Goal: Transaction & Acquisition: Book appointment/travel/reservation

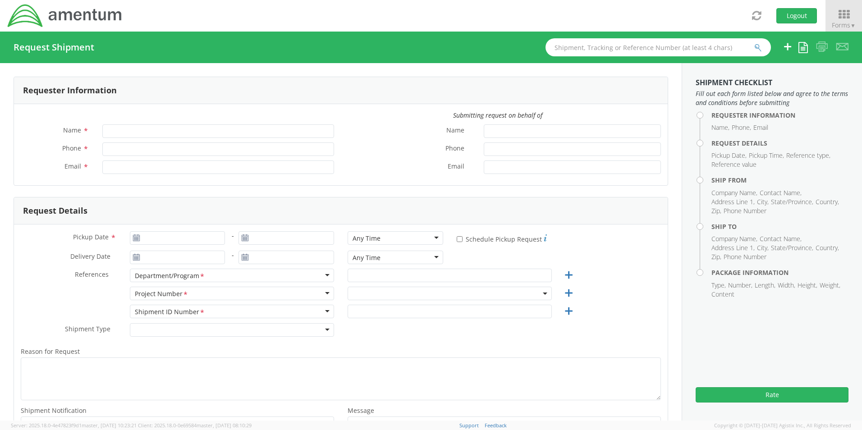
type input "[PERSON_NAME] (AJ) [PERSON_NAME]"
type input "[PHONE_NUMBER]"
type input "[PERSON_NAME][EMAIL_ADDRESS][PERSON_NAME][DOMAIN_NAME]"
click at [845, 18] on icon at bounding box center [844, 14] width 42 height 13
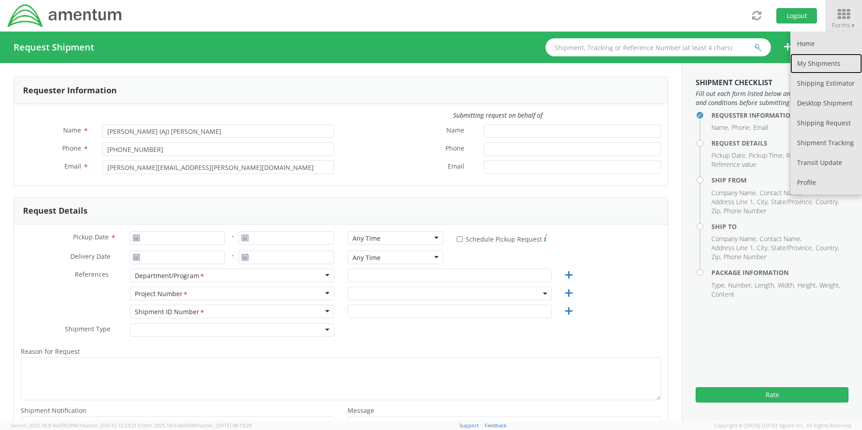
click at [835, 64] on link "My Shipments" at bounding box center [827, 64] width 72 height 20
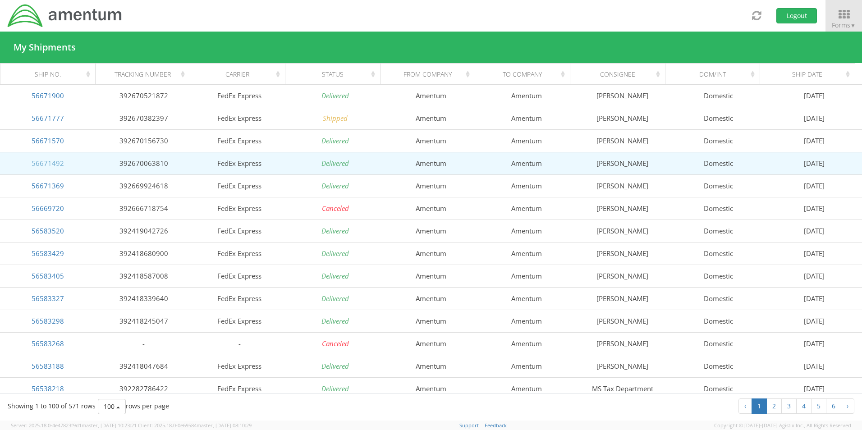
click at [55, 166] on link "56671492" at bounding box center [48, 163] width 32 height 9
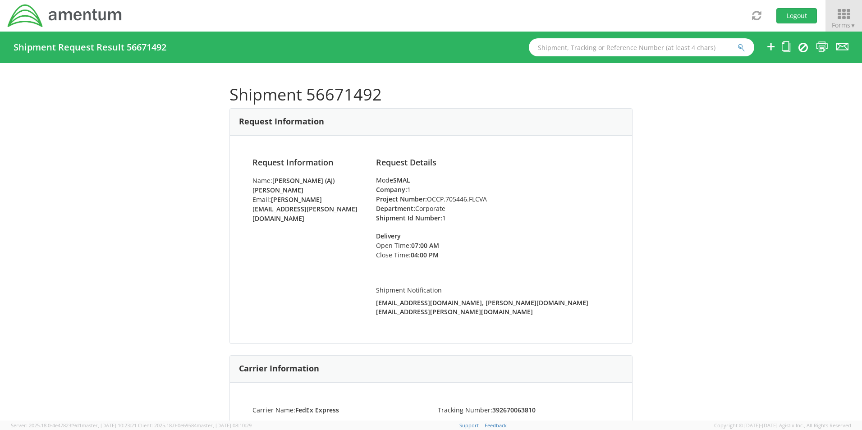
click at [840, 14] on icon at bounding box center [844, 14] width 42 height 13
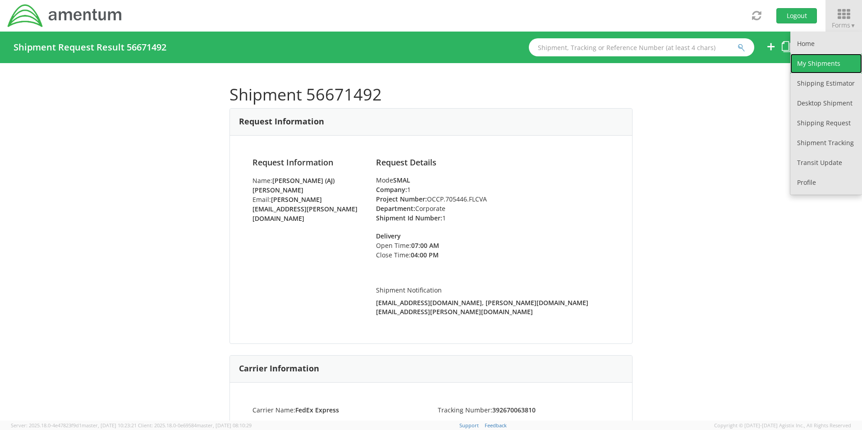
click at [822, 64] on link "My Shipments" at bounding box center [827, 64] width 72 height 20
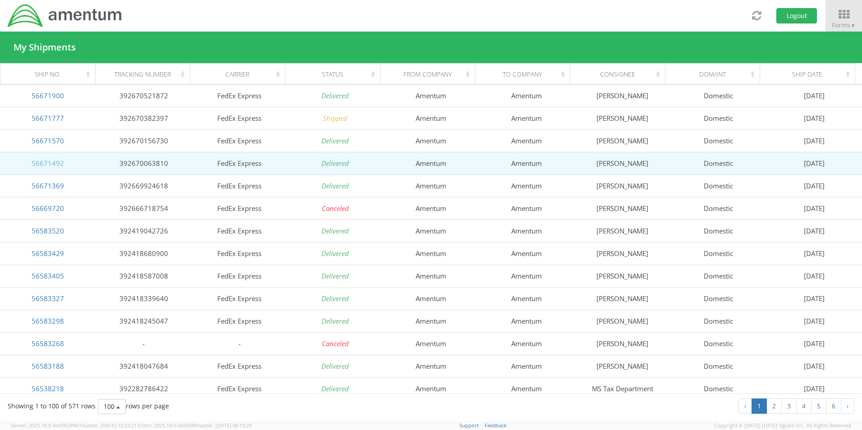
click at [40, 161] on link "56671492" at bounding box center [48, 163] width 32 height 9
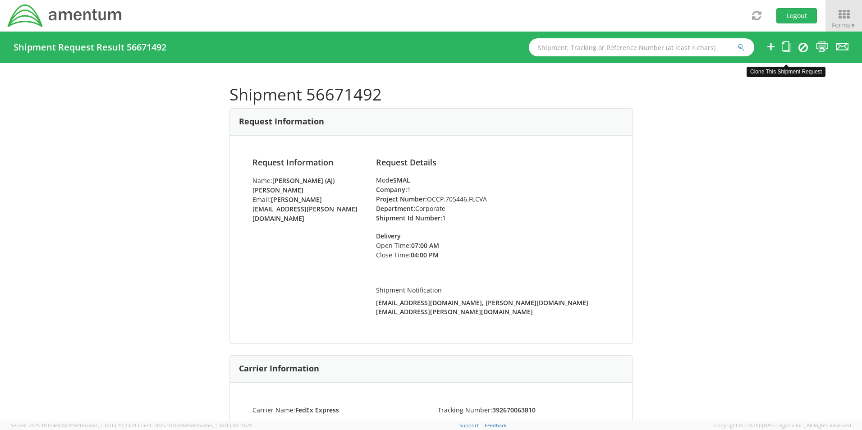
click at [786, 46] on icon at bounding box center [786, 46] width 9 height 11
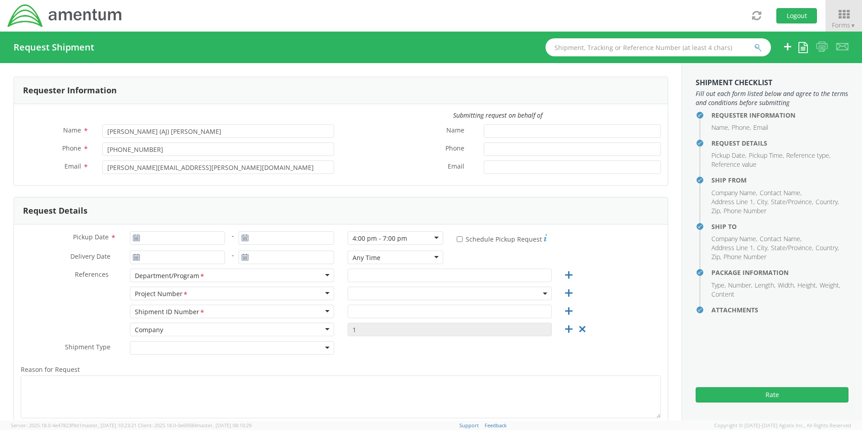
type input "[DATE]"
type input "Corporate"
type input "1"
select select
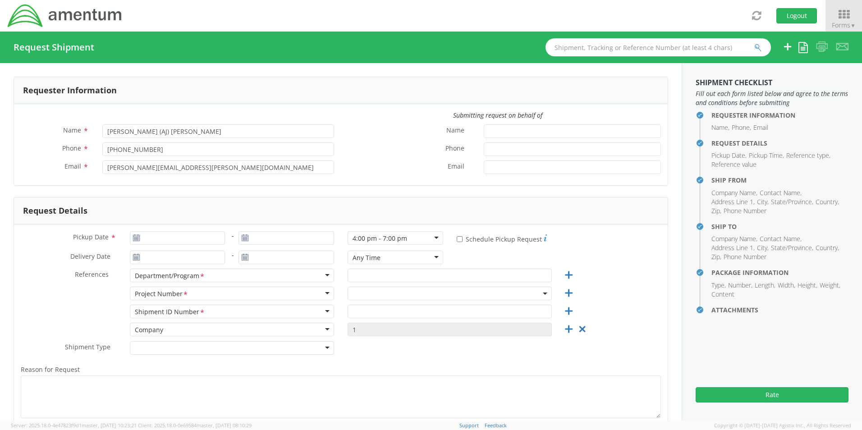
type input "Amentum"
type input "[PERSON_NAME]"
type input "[GEOGRAPHIC_DATA]"
type input "22043"
type input "[PERSON_NAME]"
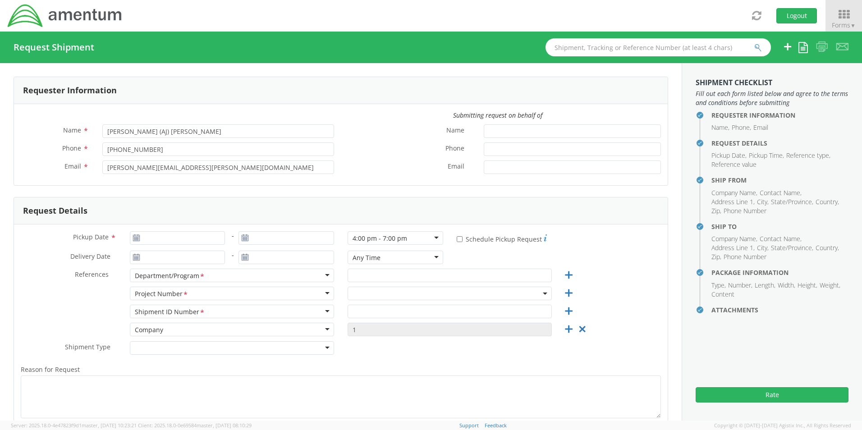
type input "5712946799"
type input "[PERSON_NAME][EMAIL_ADDRESS][PERSON_NAME][DOMAIN_NAME]"
select select
type input "Amentum"
type input "[STREET_ADDRESS][PERSON_NAME]"
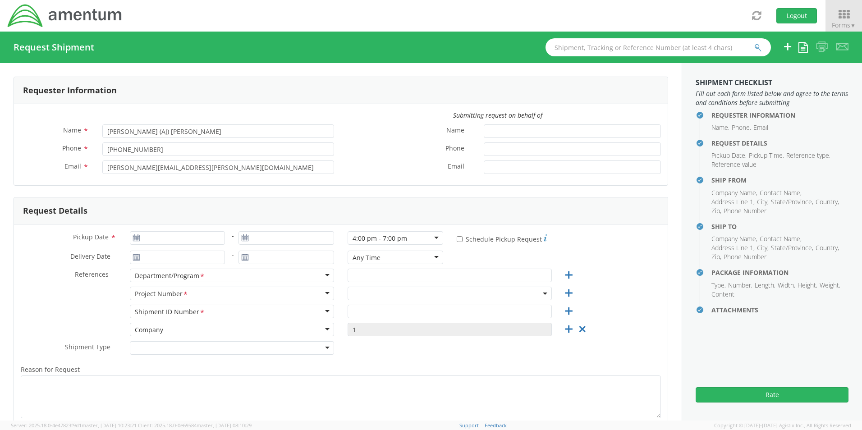
type input "Suite 200"
type input "[GEOGRAPHIC_DATA]"
type input "20874"
type input "[PERSON_NAME]"
type input "[PHONE_NUMBER]"
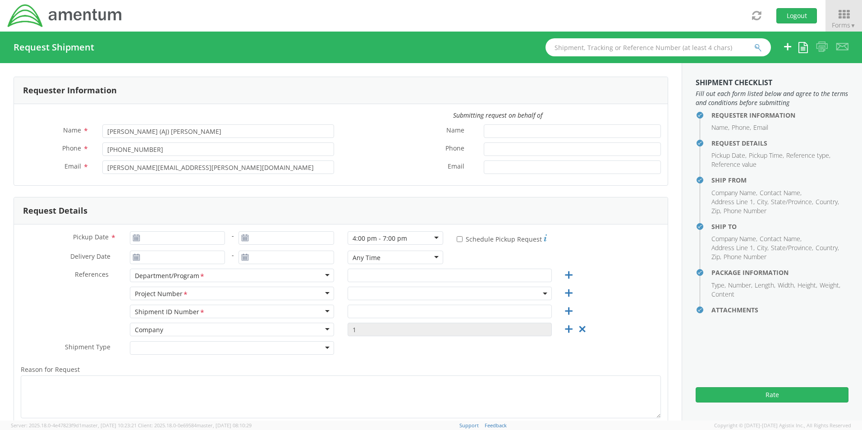
type input "[EMAIL_ADDRESS][DOMAIN_NAME]"
select select "OCCP.705446.FLCVA"
click at [167, 240] on input "[DATE]" at bounding box center [178, 238] width 96 height 14
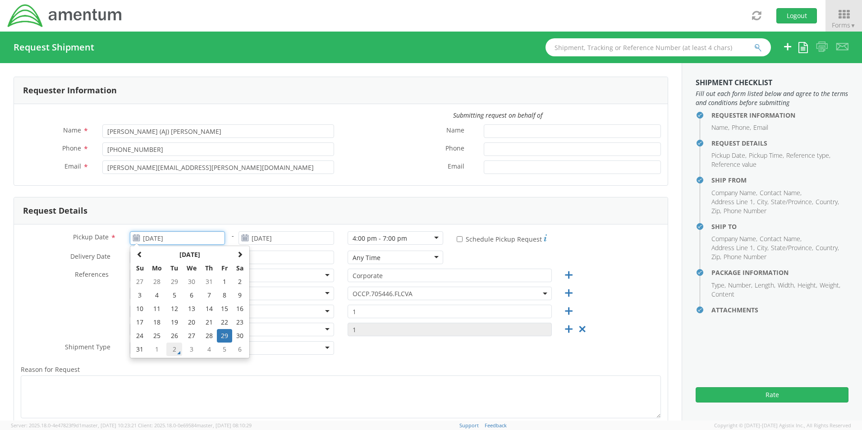
click at [174, 350] on td "2" at bounding box center [174, 350] width 16 height 14
type input "[DATE]"
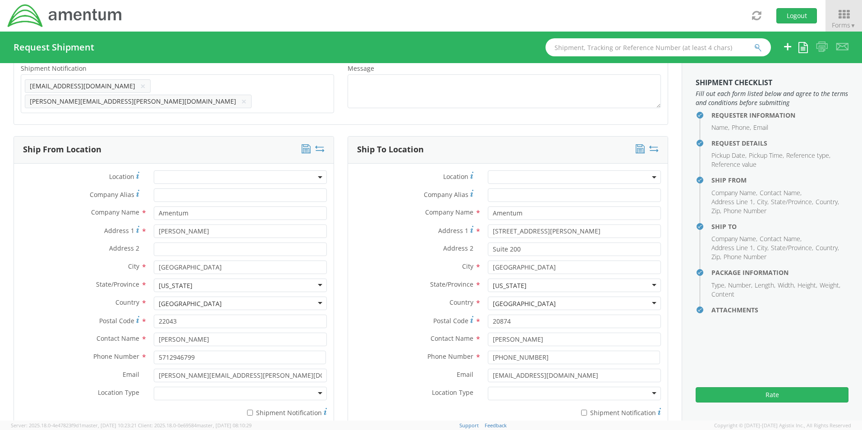
scroll to position [316, 0]
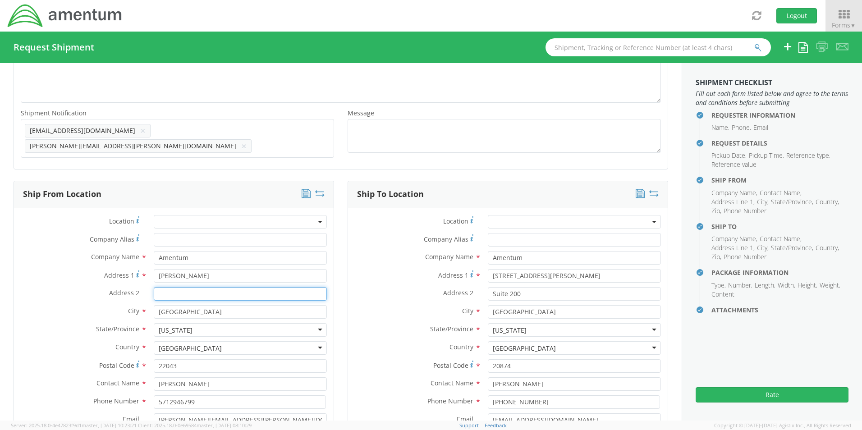
click at [165, 291] on input "Address 2 *" at bounding box center [240, 294] width 173 height 14
type input "[STREET_ADDRESS]"
drag, startPoint x: 209, startPoint y: 271, endPoint x: 151, endPoint y: 273, distance: 57.8
click at [151, 273] on div "[PERSON_NAME]" at bounding box center [240, 276] width 187 height 14
type input "[STREET_ADDRESS]"
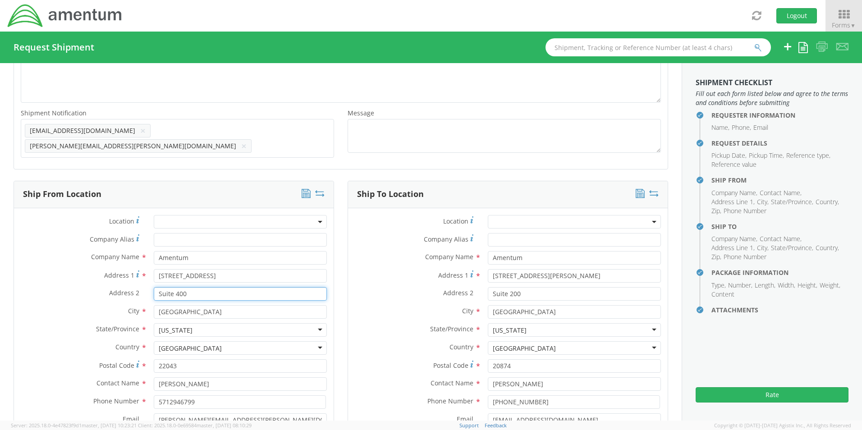
type input "Suite 400"
click at [187, 305] on input "[GEOGRAPHIC_DATA]" at bounding box center [240, 312] width 173 height 14
drag, startPoint x: 205, startPoint y: 305, endPoint x: 105, endPoint y: 311, distance: 100.3
click at [107, 312] on div "City * [GEOGRAPHIC_DATA]" at bounding box center [174, 312] width 320 height 14
type input "Chantilly"
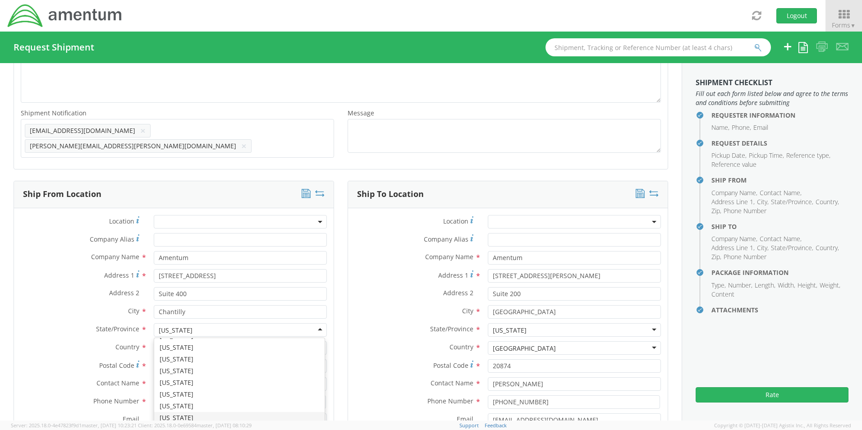
scroll to position [2274, 0]
type input "20151"
click at [77, 360] on label "Postal Code *" at bounding box center [80, 366] width 133 height 12
click at [154, 360] on input "20151" at bounding box center [240, 367] width 173 height 14
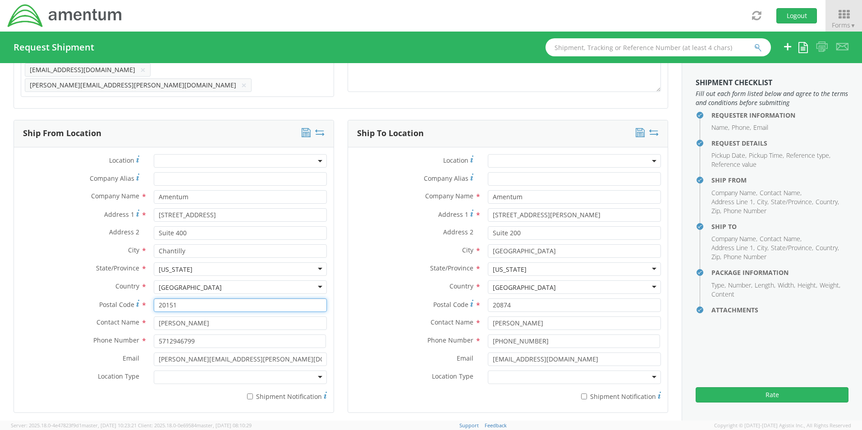
scroll to position [361, 0]
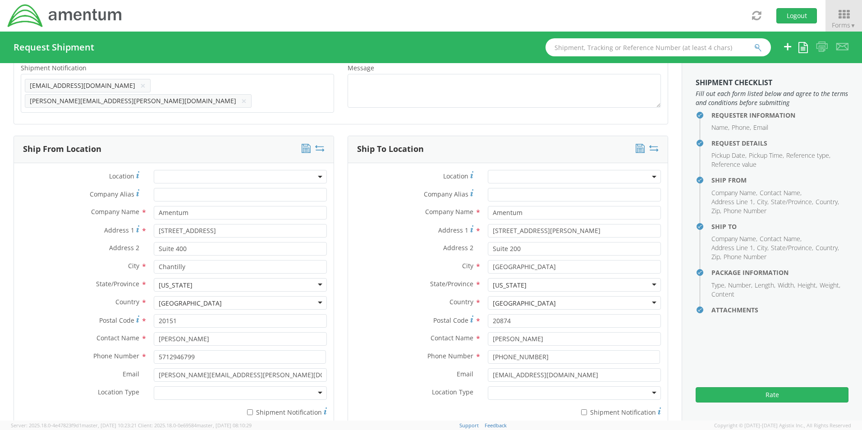
click at [303, 144] on icon at bounding box center [306, 148] width 9 height 9
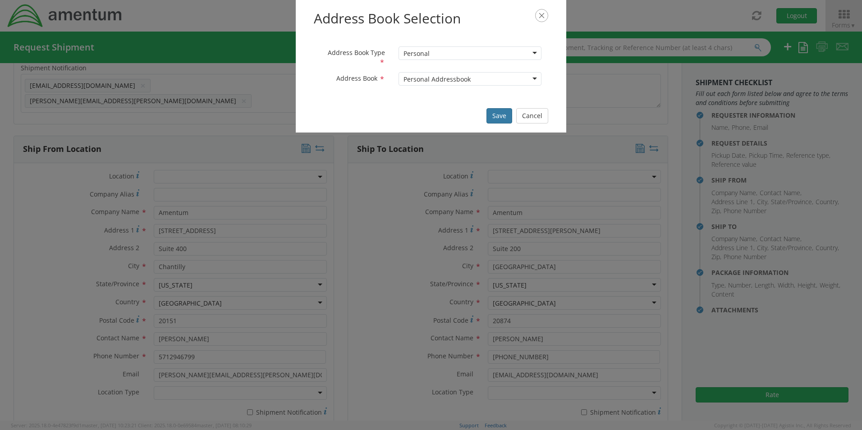
click at [494, 113] on button "Save" at bounding box center [500, 115] width 26 height 15
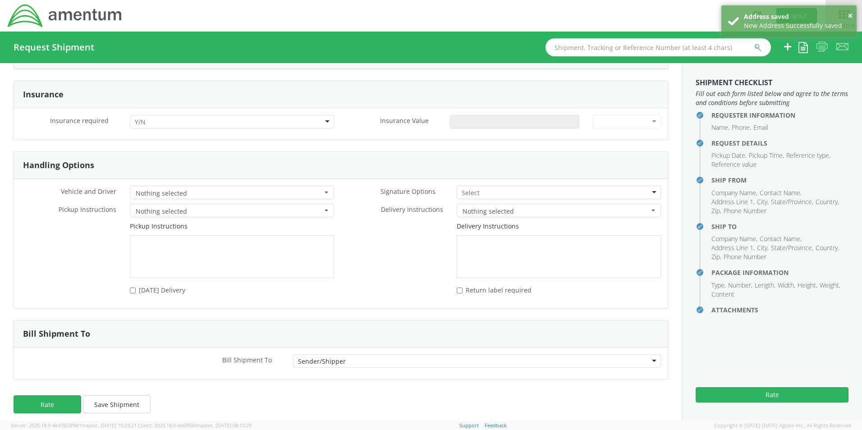
scroll to position [1095, 0]
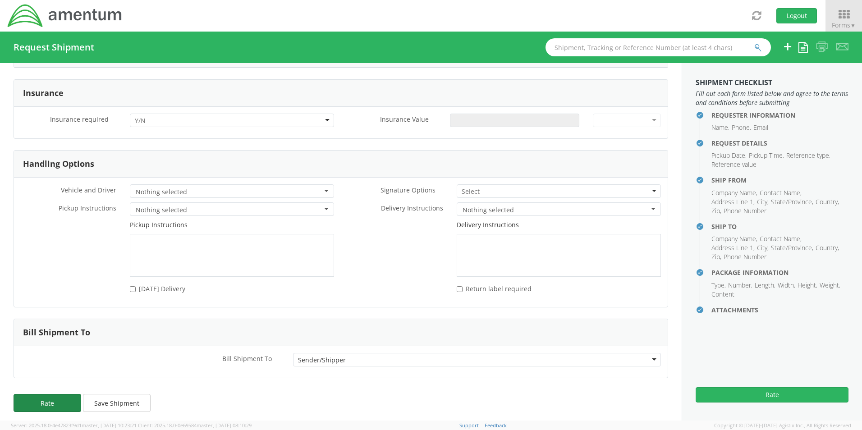
click at [50, 396] on button "Rate" at bounding box center [48, 403] width 68 height 18
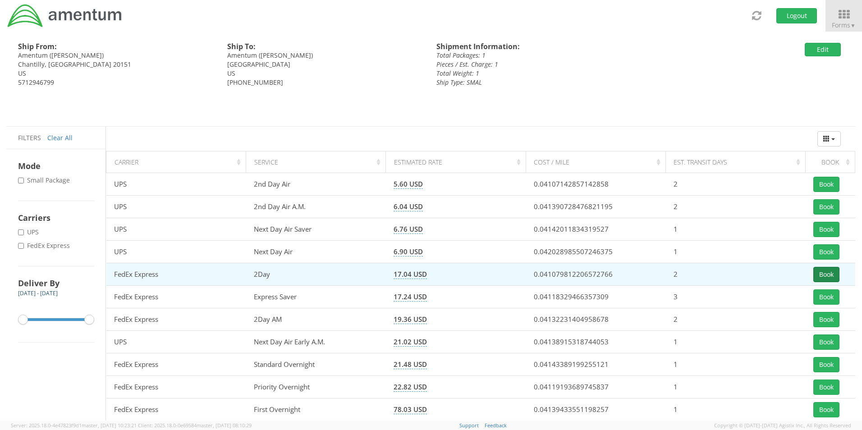
click at [826, 275] on button "Book" at bounding box center [827, 274] width 26 height 15
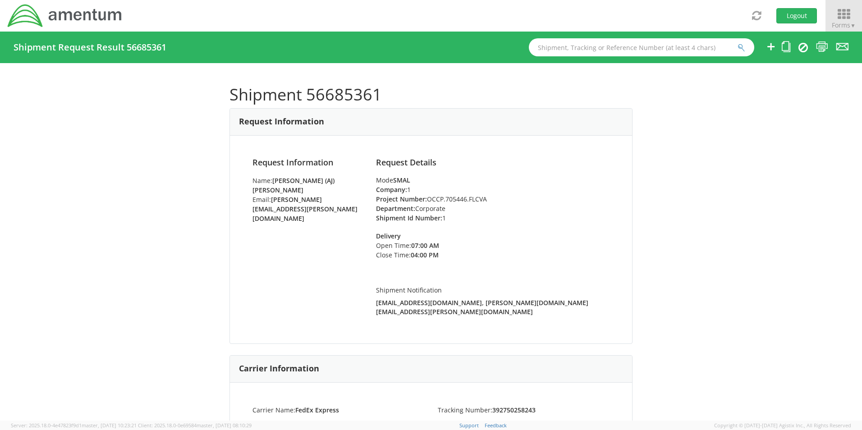
click at [841, 18] on icon at bounding box center [844, 14] width 42 height 13
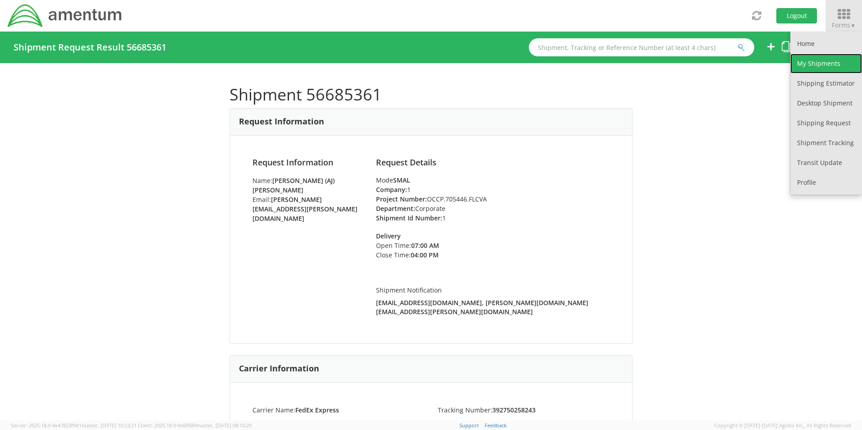
click at [822, 62] on link "My Shipments" at bounding box center [827, 64] width 72 height 20
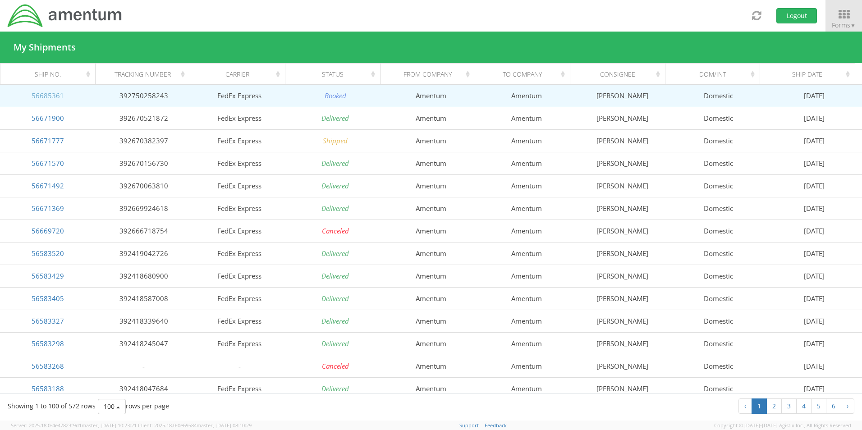
click at [54, 97] on link "56685361" at bounding box center [48, 95] width 32 height 9
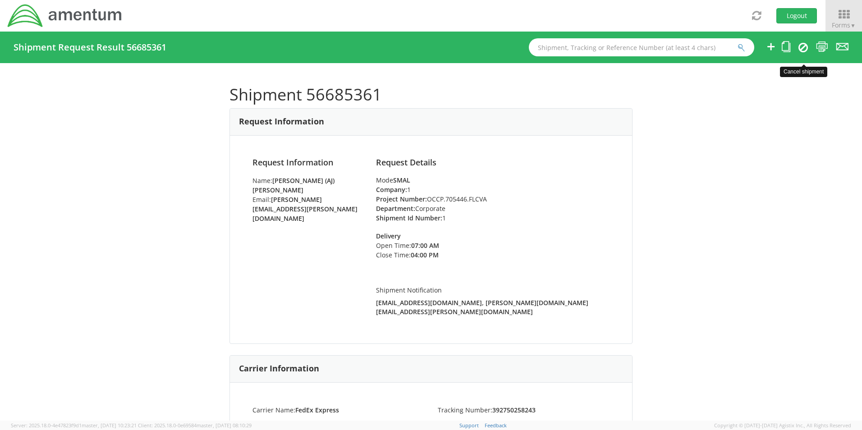
click at [804, 43] on icon at bounding box center [803, 47] width 9 height 11
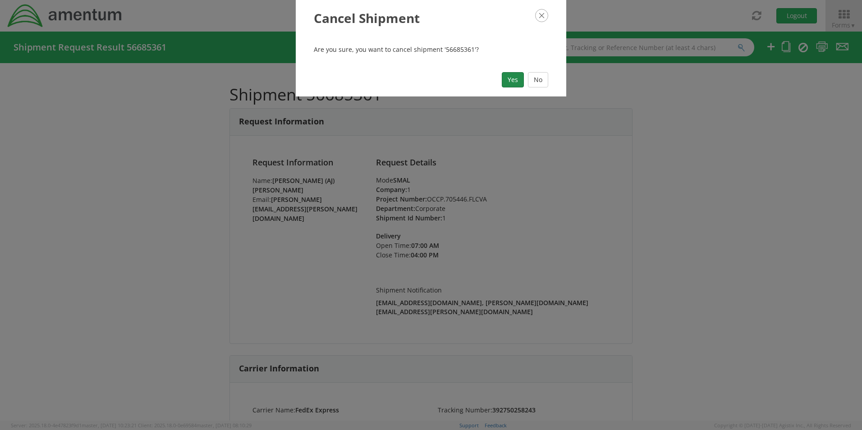
click at [511, 78] on button "Yes" at bounding box center [513, 79] width 22 height 15
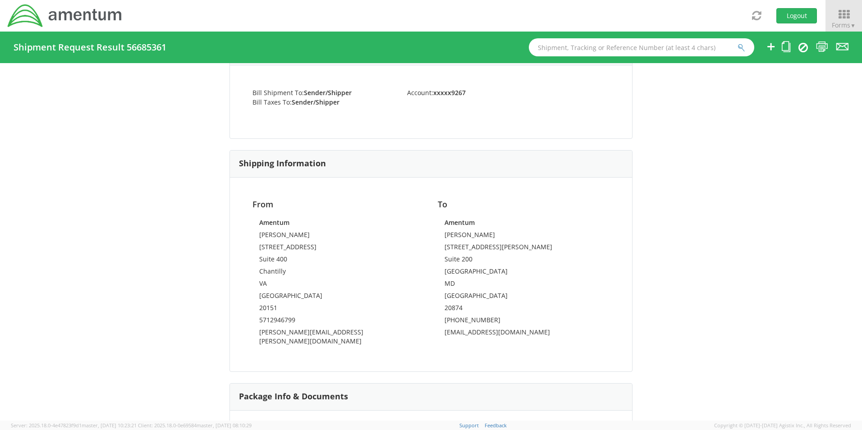
scroll to position [451, 0]
